Goal: Task Accomplishment & Management: Complete application form

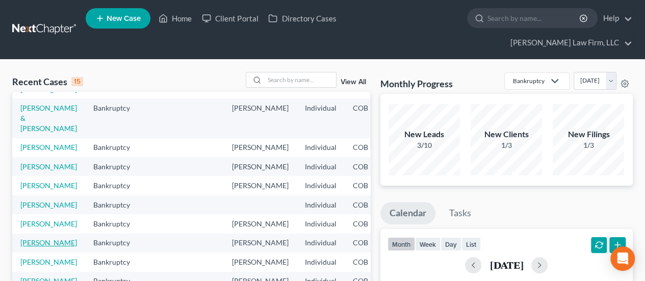
scroll to position [51, 0]
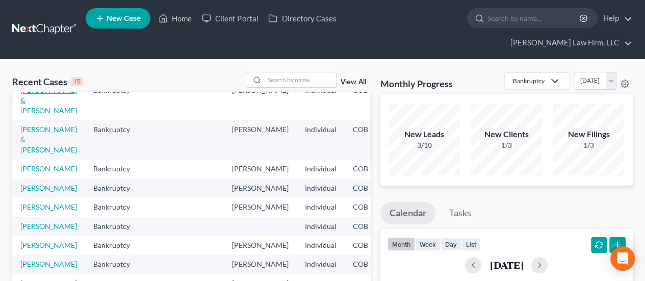
click at [29, 98] on link "[PERSON_NAME] & [PERSON_NAME]" at bounding box center [48, 100] width 57 height 29
select select "4"
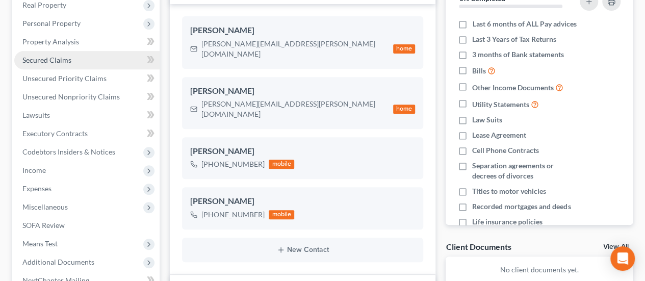
scroll to position [255, 0]
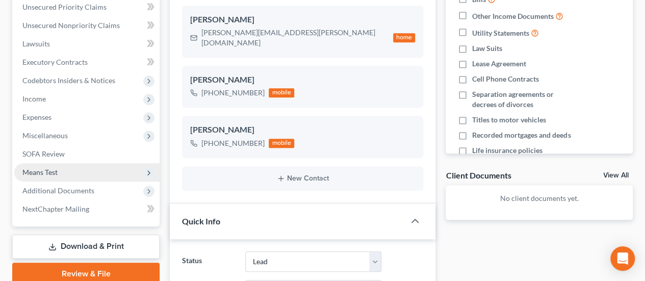
click at [66, 163] on span "Means Test" at bounding box center [86, 172] width 145 height 18
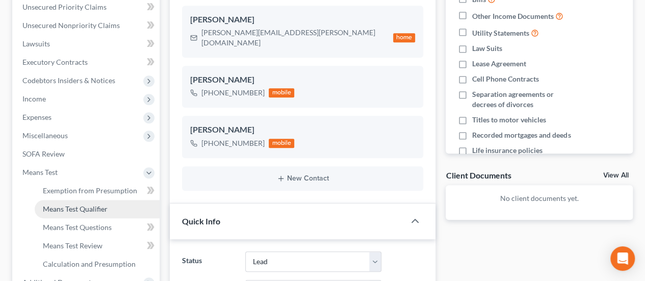
click at [82, 204] on span "Means Test Qualifier" at bounding box center [75, 208] width 65 height 9
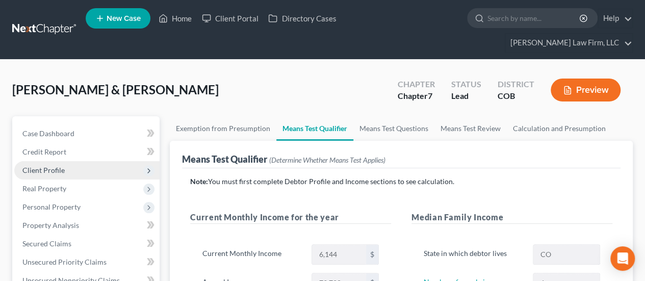
click at [69, 161] on span "Client Profile" at bounding box center [86, 170] width 145 height 18
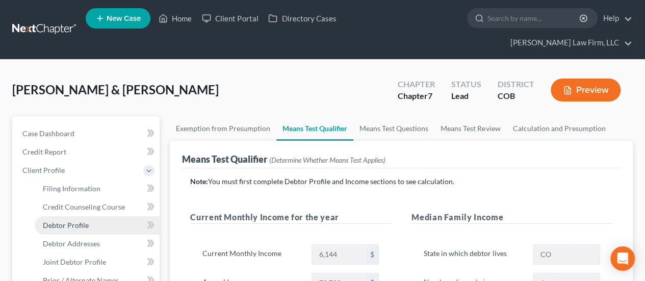
click at [92, 216] on link "Debtor Profile" at bounding box center [97, 225] width 125 height 18
select select "1"
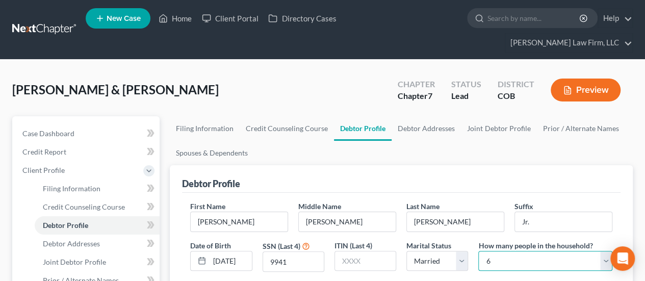
click at [486, 251] on select "Select 1 2 3 4 5 6 7 8 9 10 11 12 13 14 15 16 17 18 19 20" at bounding box center [545, 261] width 134 height 20
select select "4"
click at [478, 251] on select "Select 1 2 3 4 5 6 7 8 9 10 11 12 13 14 15 16 17 18 19 20" at bounding box center [545, 261] width 134 height 20
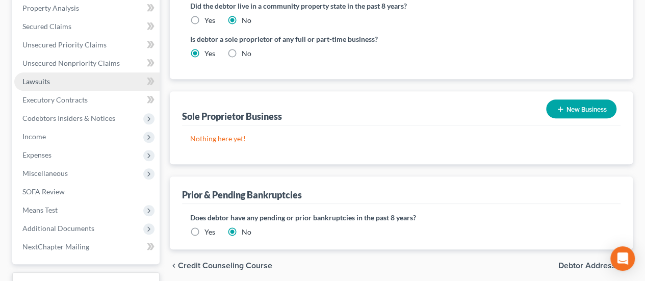
scroll to position [357, 0]
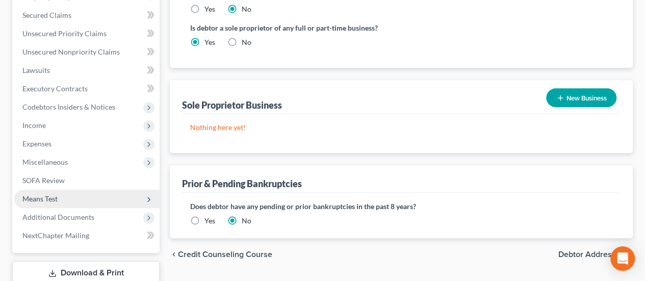
click at [51, 194] on span "Means Test" at bounding box center [39, 198] width 35 height 9
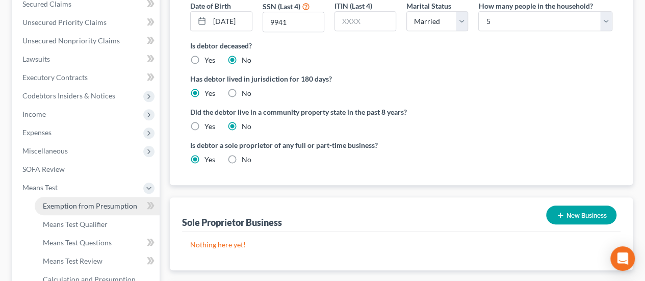
scroll to position [228, 0]
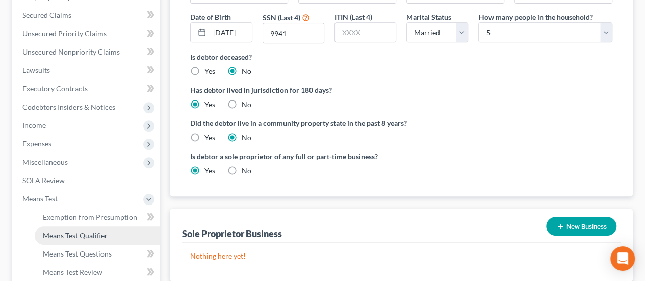
click at [72, 231] on span "Means Test Qualifier" at bounding box center [75, 235] width 65 height 9
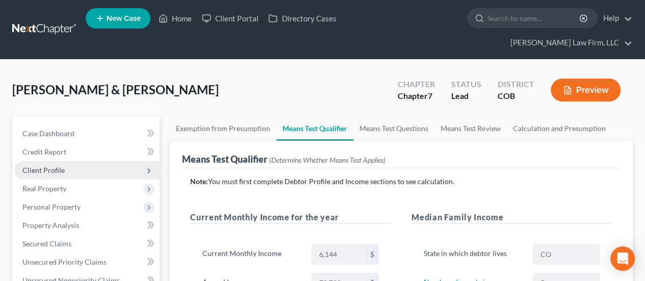
click at [62, 166] on span "Client Profile" at bounding box center [43, 170] width 42 height 9
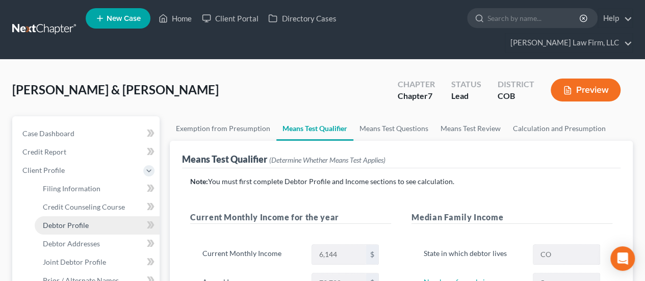
click at [57, 221] on span "Debtor Profile" at bounding box center [66, 225] width 46 height 9
select select "1"
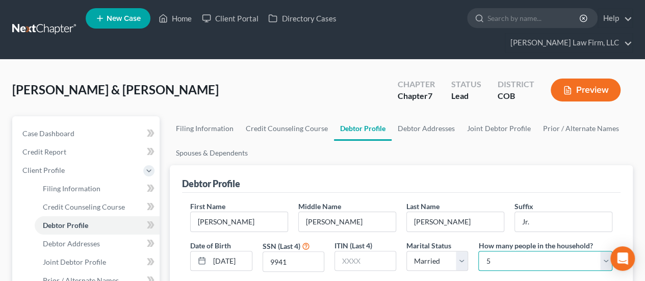
click at [484, 251] on select "Select 1 2 3 4 5 6 7 8 9 10 11 12 13 14 15 16 17 18 19 20" at bounding box center [545, 261] width 134 height 20
select select "1"
click at [478, 251] on select "Select 1 2 3 4 5 6 7 8 9 10 11 12 13 14 15 16 17 18 19 20" at bounding box center [545, 261] width 134 height 20
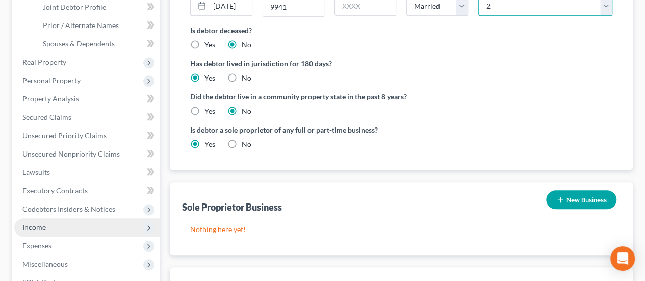
scroll to position [306, 0]
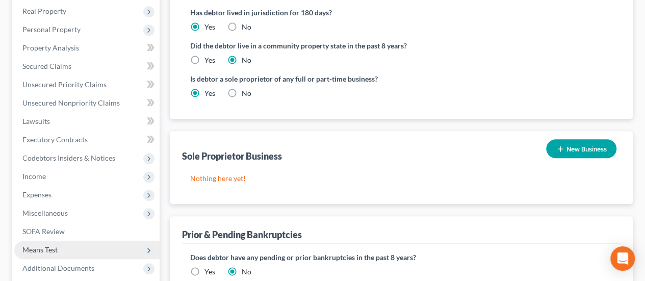
click at [81, 241] on span "Means Test" at bounding box center [86, 250] width 145 height 18
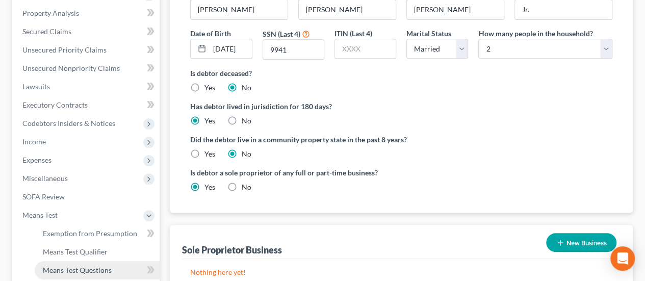
scroll to position [228, 0]
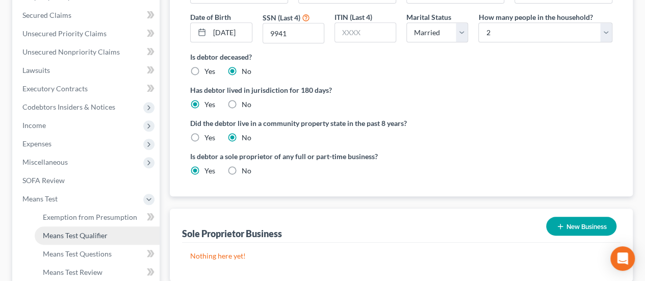
click at [86, 231] on span "Means Test Qualifier" at bounding box center [75, 235] width 65 height 9
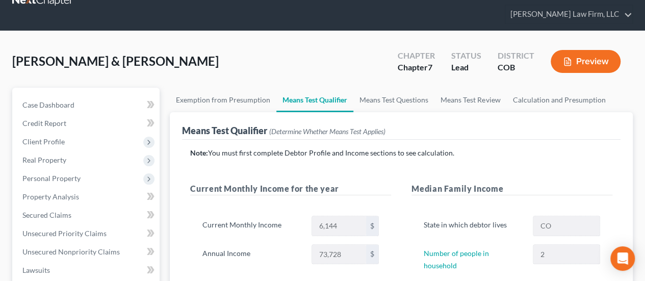
scroll to position [51, 0]
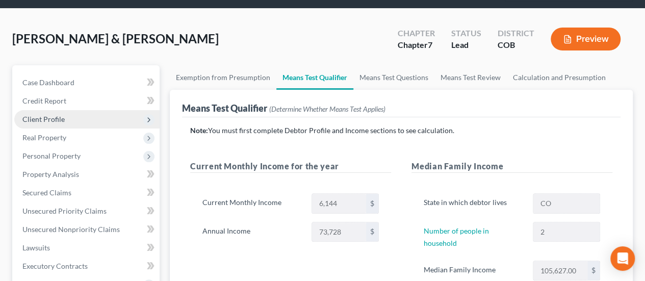
click at [76, 110] on span "Client Profile" at bounding box center [86, 119] width 145 height 18
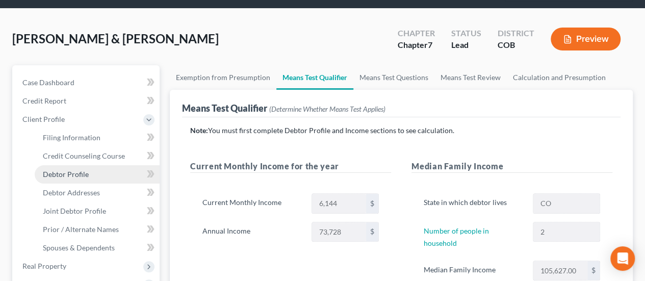
click at [70, 170] on span "Debtor Profile" at bounding box center [66, 174] width 46 height 9
select select "1"
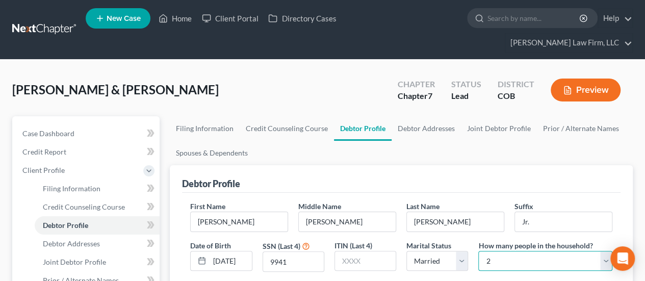
click at [607, 251] on select "Select 1 2 3 4 5 6 7 8 9 10 11 12 13 14 15 16 17 18 19 20" at bounding box center [545, 261] width 134 height 20
select select "2"
click at [478, 251] on select "Select 1 2 3 4 5 6 7 8 9 10 11 12 13 14 15 16 17 18 19 20" at bounding box center [545, 261] width 134 height 20
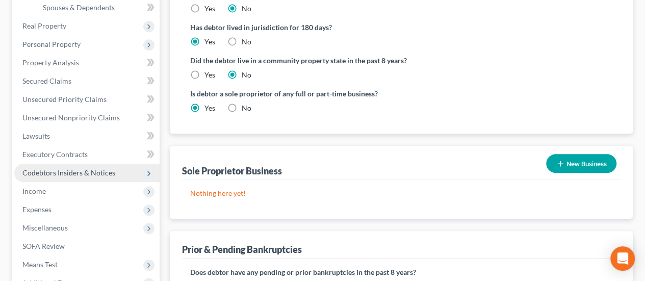
scroll to position [357, 0]
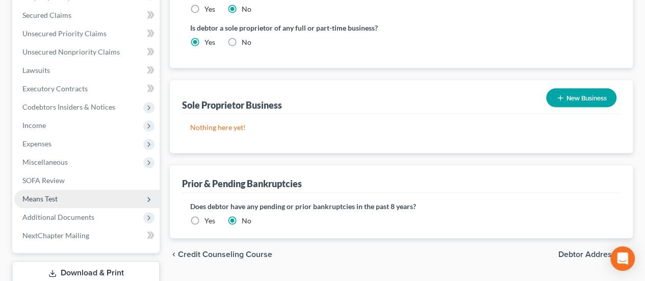
click at [62, 190] on span "Means Test" at bounding box center [86, 199] width 145 height 18
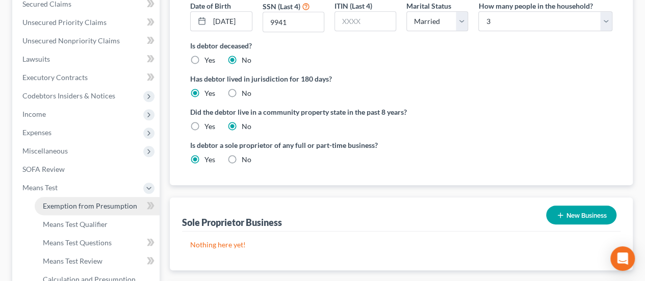
scroll to position [228, 0]
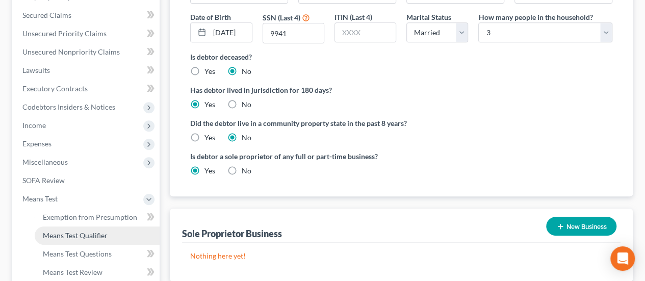
click at [68, 231] on span "Means Test Qualifier" at bounding box center [75, 235] width 65 height 9
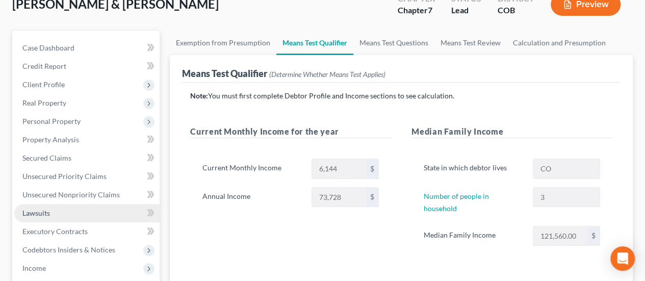
scroll to position [102, 0]
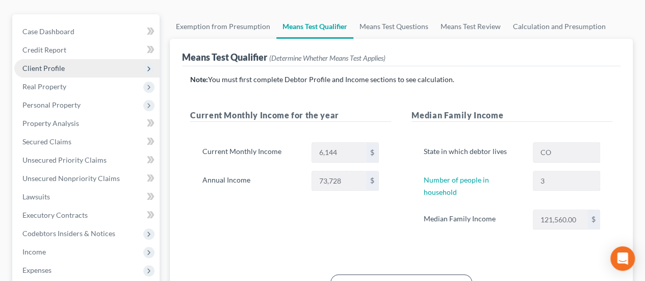
click at [58, 64] on span "Client Profile" at bounding box center [43, 68] width 42 height 9
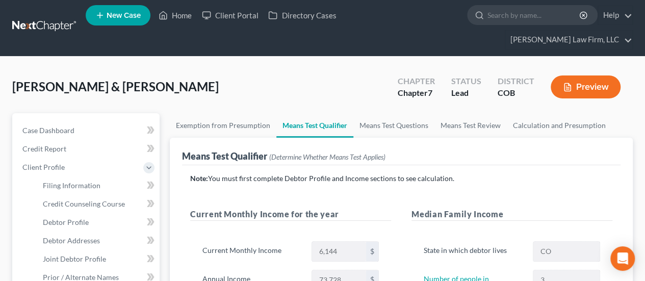
scroll to position [0, 0]
